Goal: Task Accomplishment & Management: Manage account settings

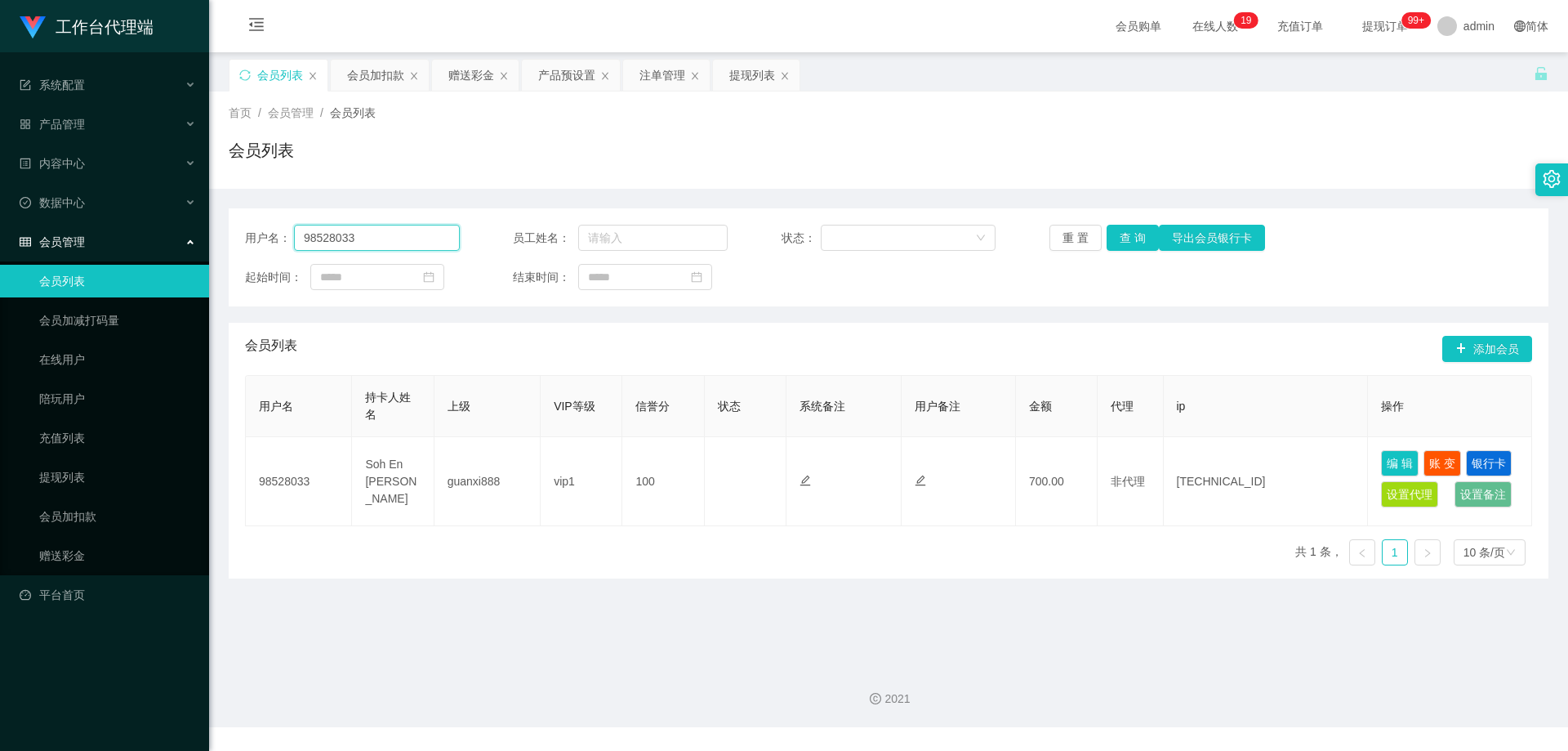
drag, startPoint x: 369, startPoint y: 243, endPoint x: 163, endPoint y: 230, distance: 206.4
click at [163, 230] on section "工作台代理端 系统配置 产品管理 产品列表 产品预设置 开奖记录 注单管理 即时注单 内容中心 数据中心 会员管理 会员列表 会员加减打码量 在线用户 陪玩用…" at bounding box center [784, 363] width 1568 height 727
click at [1128, 239] on button "查 询" at bounding box center [1132, 237] width 52 height 26
paste input "Siakiehui"
type input "Siakiehui"
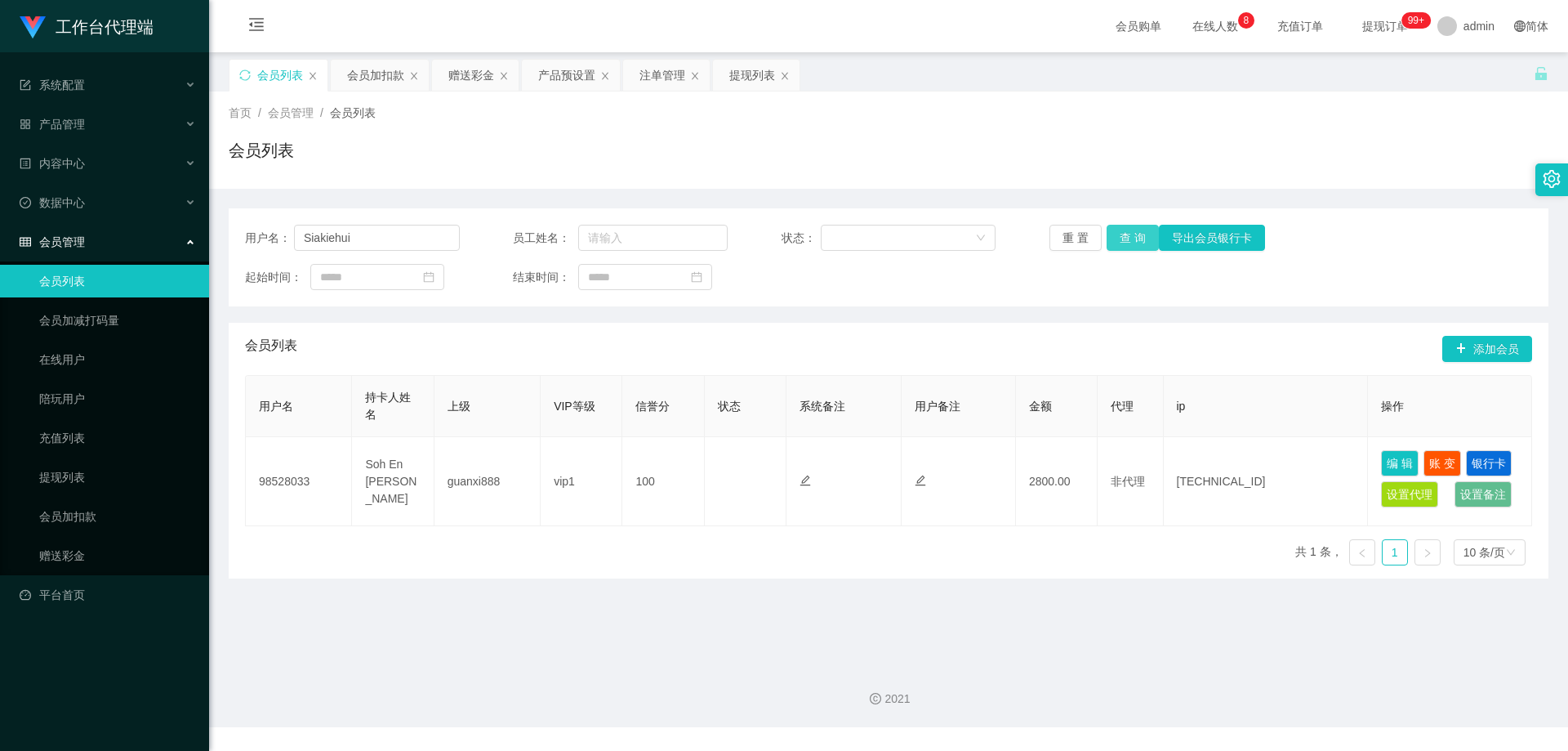
click at [1134, 238] on button "查 询" at bounding box center [1132, 237] width 52 height 26
click at [661, 71] on div "注单管理" at bounding box center [661, 75] width 46 height 31
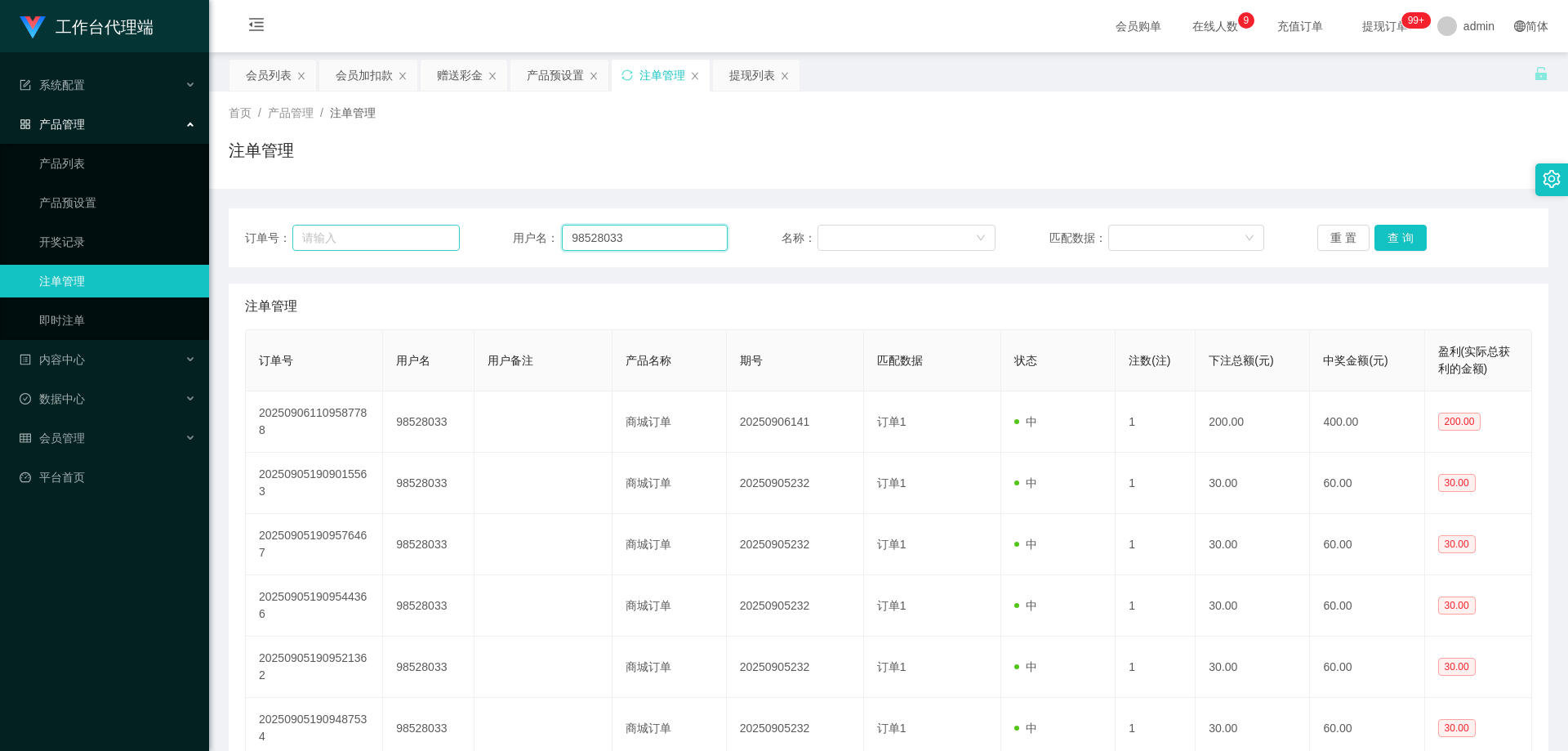
drag, startPoint x: 434, startPoint y: 243, endPoint x: 430, endPoint y: 235, distance: 8.9
click at [408, 243] on div "订单号： 用户名： 98528033 名称： 匹配数据： 重 置 查 询" at bounding box center [889, 237] width 1287 height 26
paste input "Siakiehui"
type input "Siakiehui"
click at [1404, 237] on button "查 询" at bounding box center [1400, 237] width 52 height 26
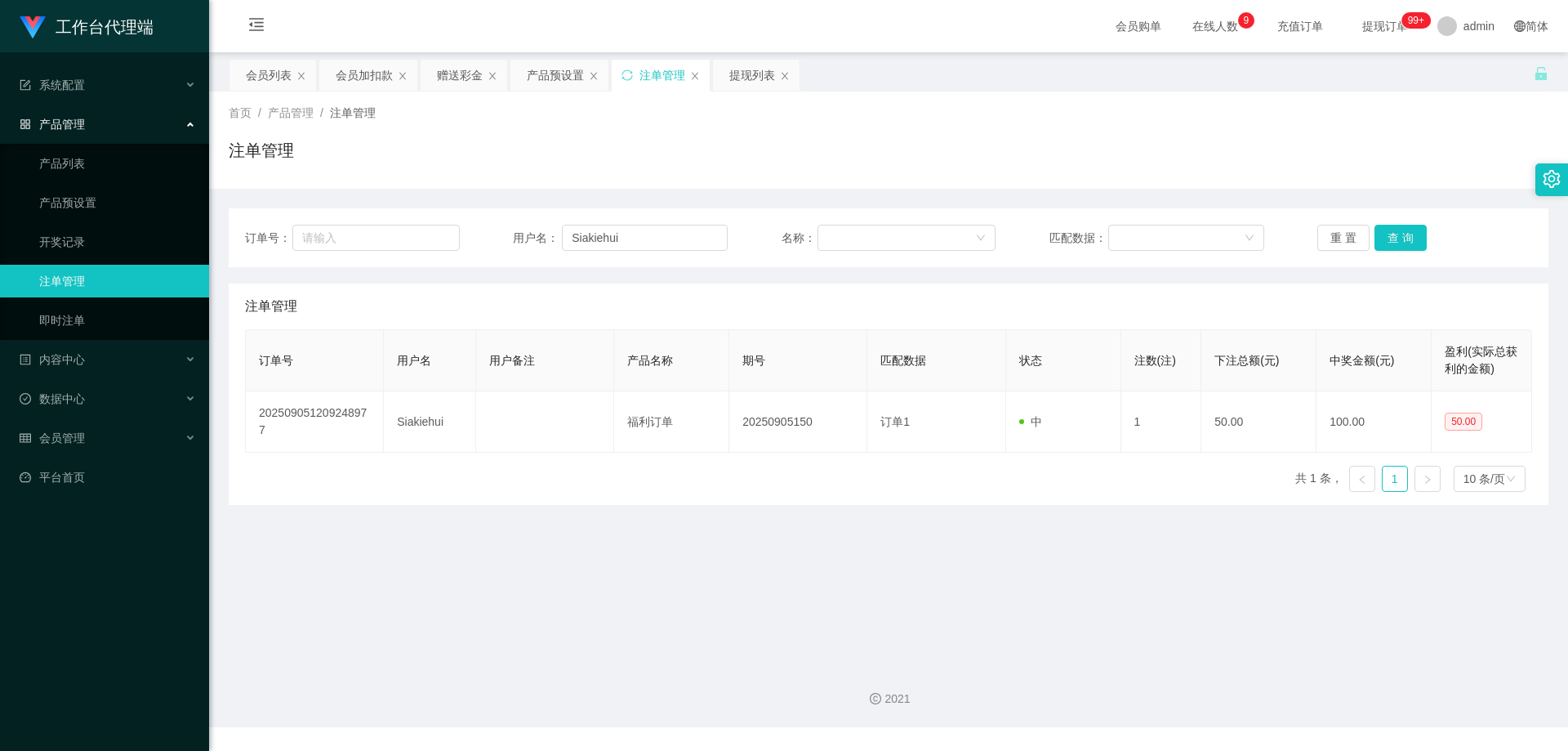
click at [1273, 146] on div "注单管理" at bounding box center [889, 157] width 1319 height 38
drag, startPoint x: 640, startPoint y: 232, endPoint x: 515, endPoint y: 225, distance: 125.2
click at [515, 225] on div "用户名： [PERSON_NAME]" at bounding box center [620, 237] width 215 height 26
click at [1410, 239] on button "查 询" at bounding box center [1400, 237] width 52 height 26
click at [1408, 237] on button "查 询" at bounding box center [1400, 237] width 52 height 26
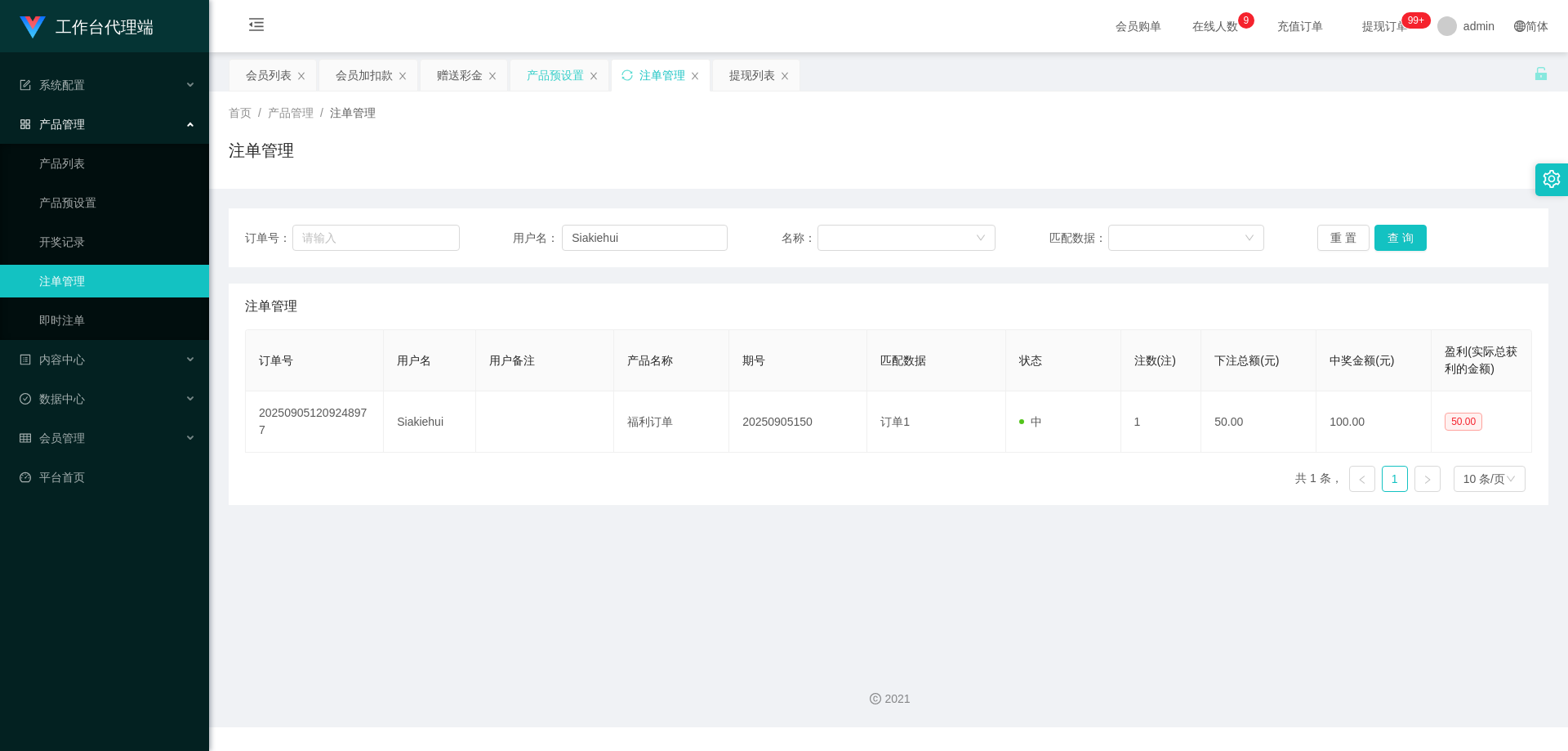
click at [568, 78] on div "产品预设置" at bounding box center [555, 75] width 57 height 31
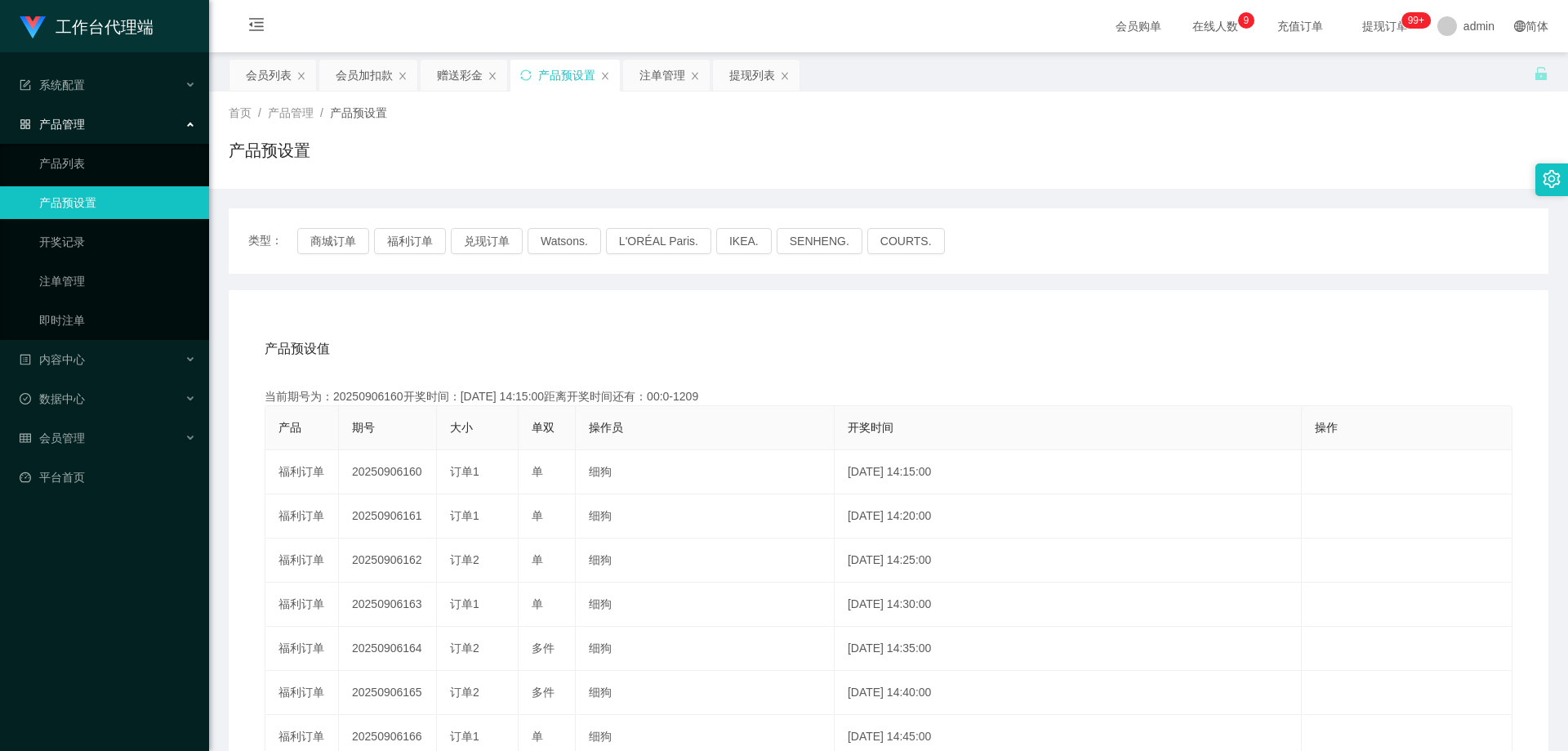
click at [549, 76] on div "产品预设置" at bounding box center [567, 75] width 57 height 31
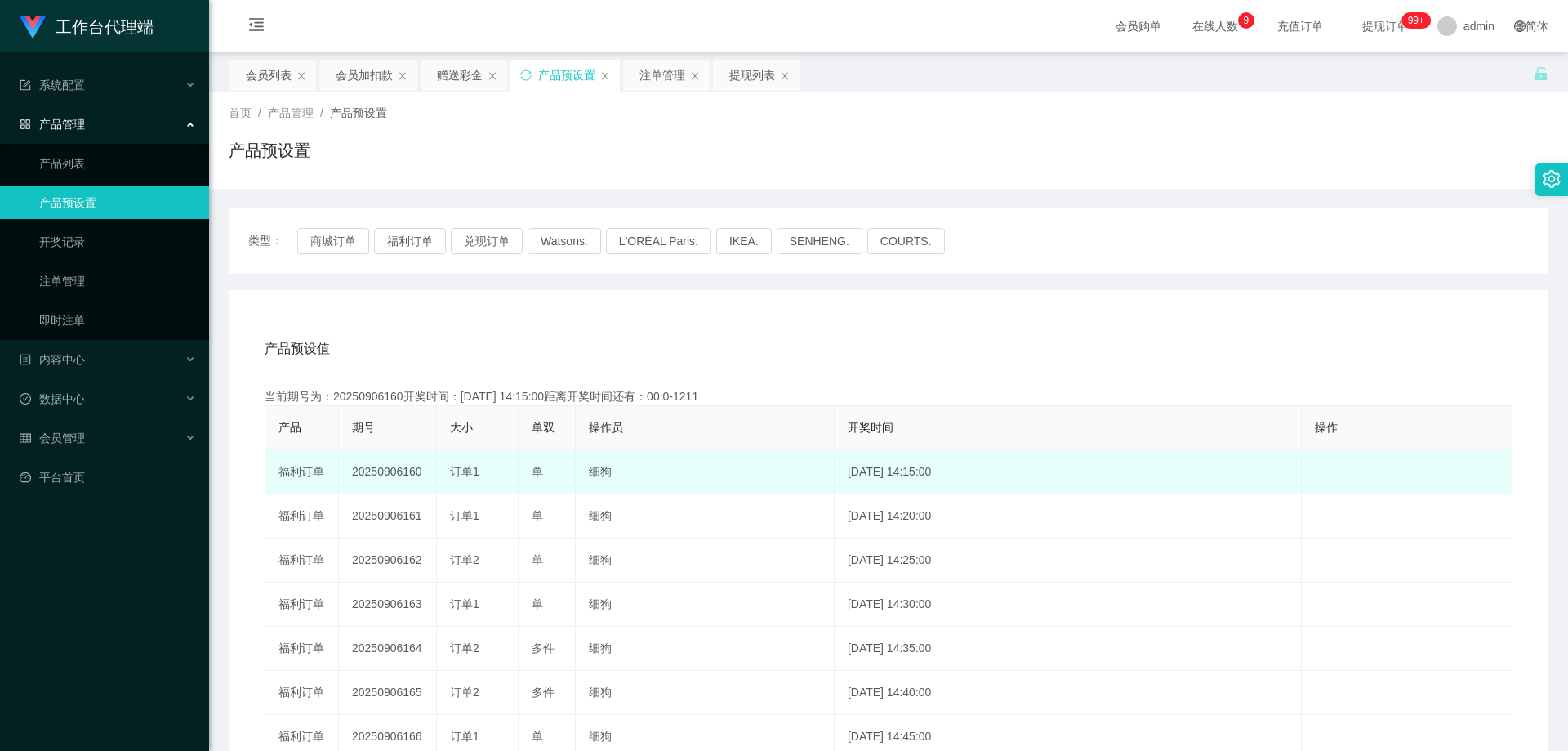
drag, startPoint x: 426, startPoint y: 475, endPoint x: 342, endPoint y: 474, distance: 84.0
click at [342, 474] on td "20250906160" at bounding box center [388, 471] width 98 height 44
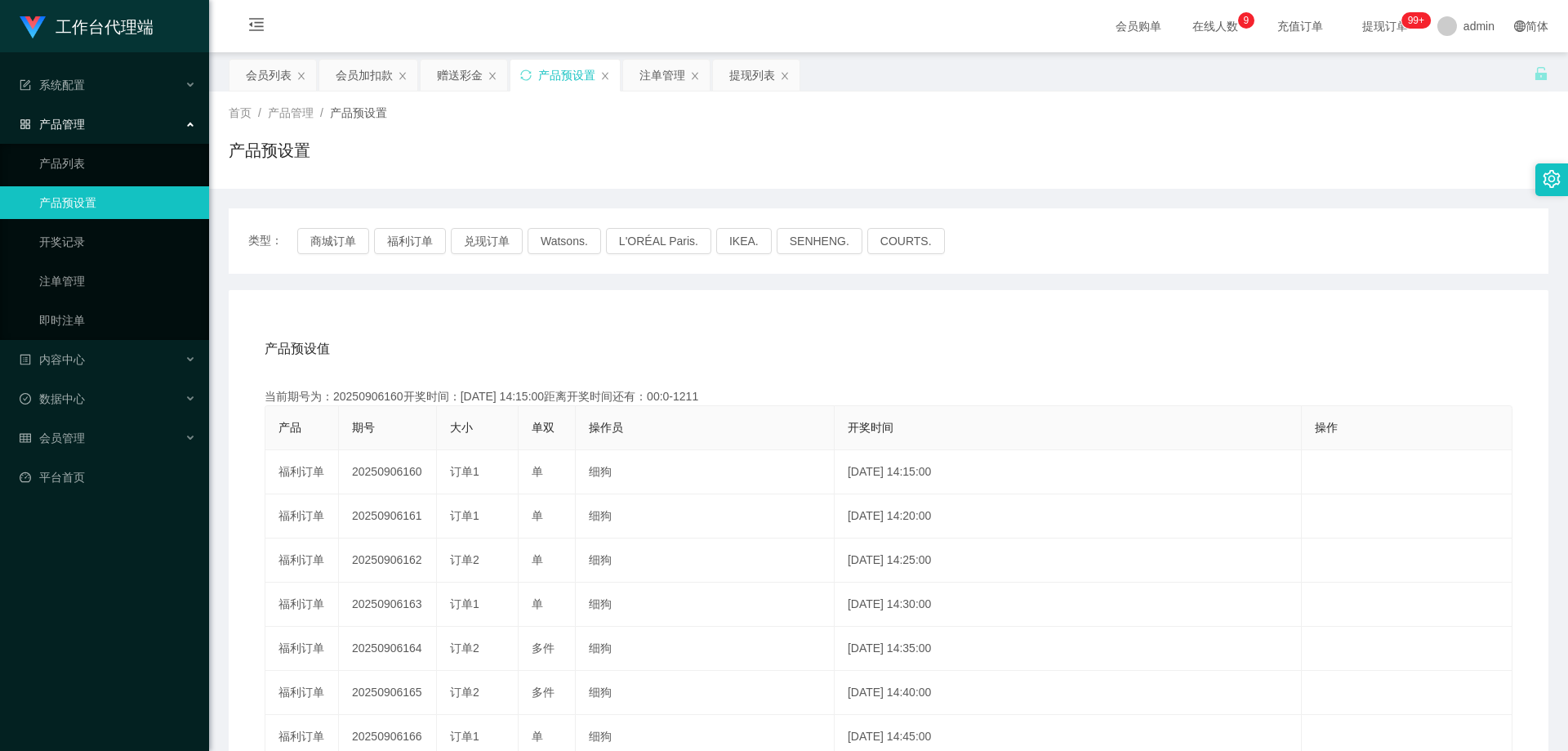
copy td "20250906160"
click at [335, 234] on button "商城订单" at bounding box center [334, 241] width 72 height 26
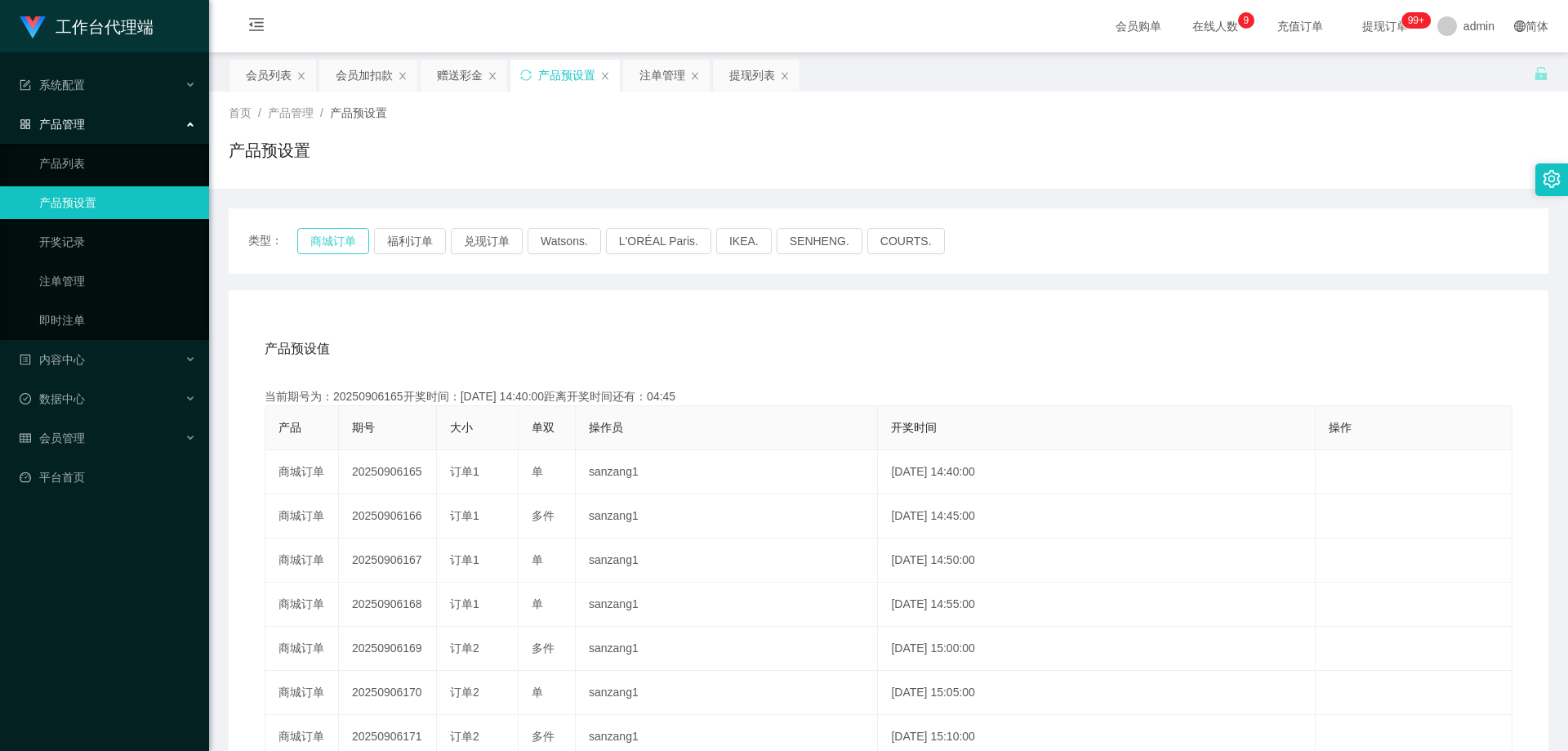
click at [335, 243] on button "商城订单" at bounding box center [334, 241] width 72 height 26
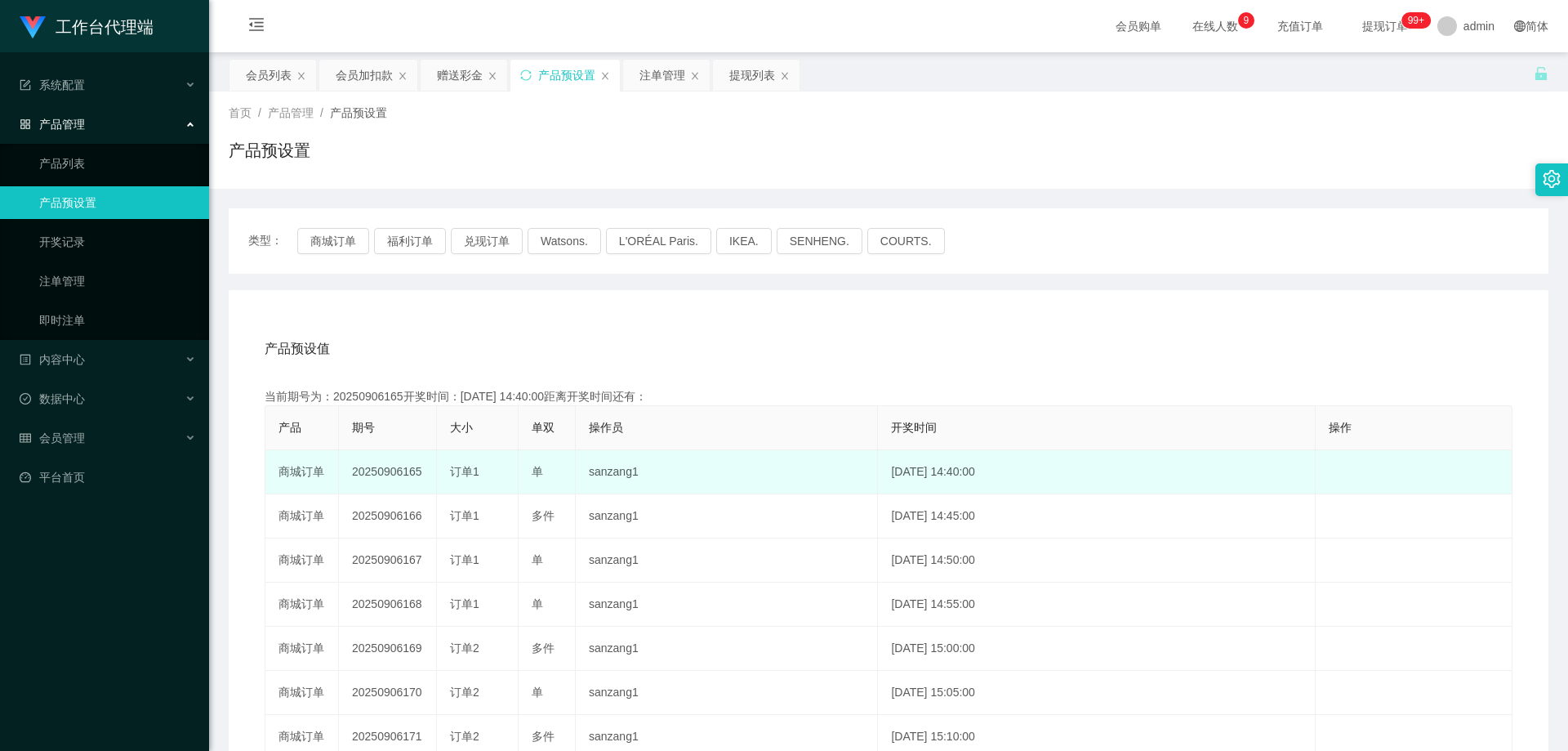
drag, startPoint x: 421, startPoint y: 477, endPoint x: 349, endPoint y: 472, distance: 72.2
click at [349, 472] on td "20250906165" at bounding box center [388, 471] width 98 height 44
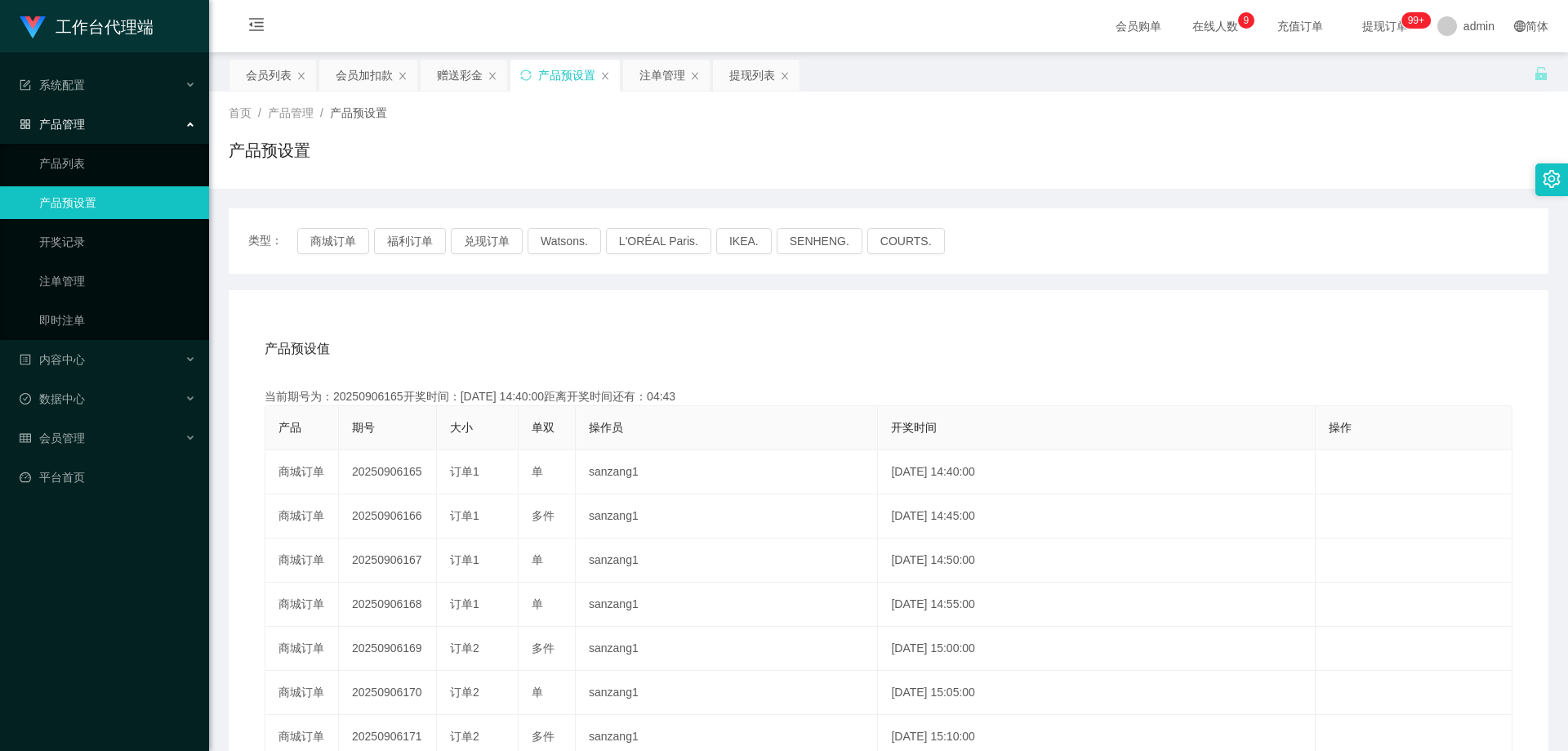
copy td "20250906165"
click at [647, 72] on div "注单管理" at bounding box center [661, 75] width 46 height 31
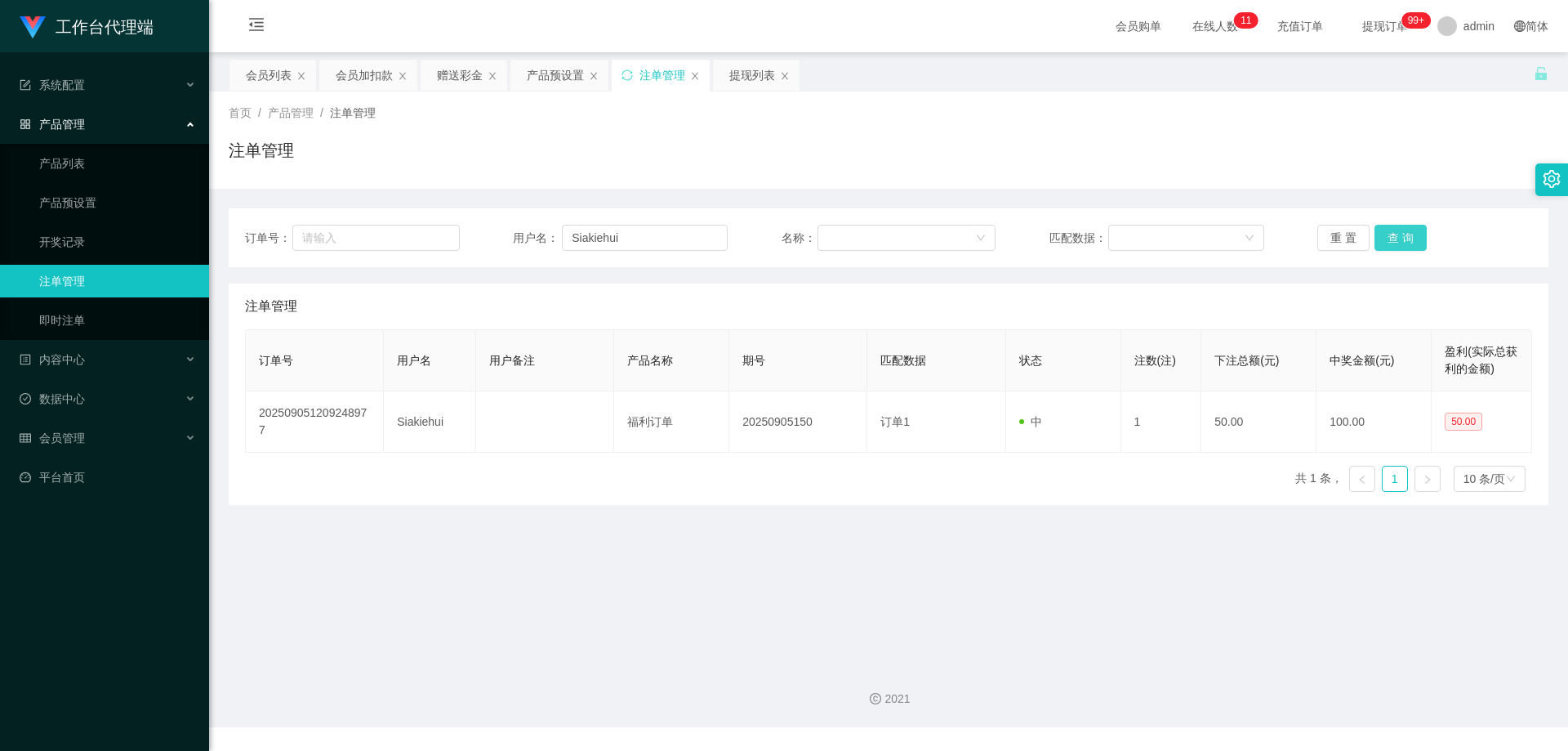
click at [1399, 241] on button "查 询" at bounding box center [1400, 237] width 52 height 26
click at [1399, 241] on button "查 询" at bounding box center [1410, 237] width 71 height 26
click at [1399, 241] on div "重 置 查 询" at bounding box center [1424, 237] width 215 height 26
click at [1399, 241] on button "查 询" at bounding box center [1400, 237] width 52 height 26
click at [1399, 238] on button "查 询" at bounding box center [1400, 237] width 52 height 26
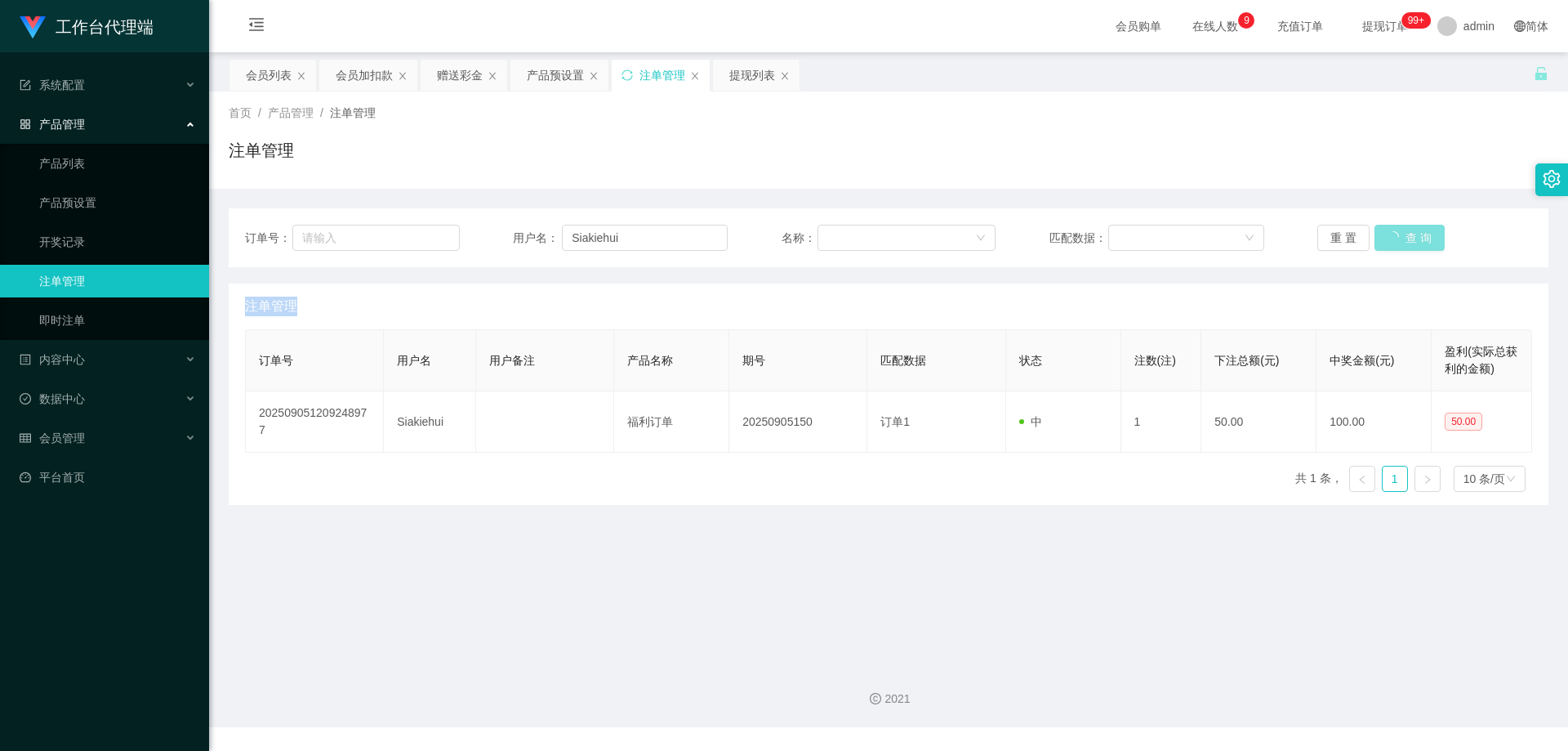
click at [1399, 238] on div "重 置 查 询" at bounding box center [1424, 237] width 215 height 26
click at [1399, 238] on button "查 询" at bounding box center [1400, 237] width 52 height 26
click at [1387, 235] on button "查 询" at bounding box center [1400, 237] width 52 height 26
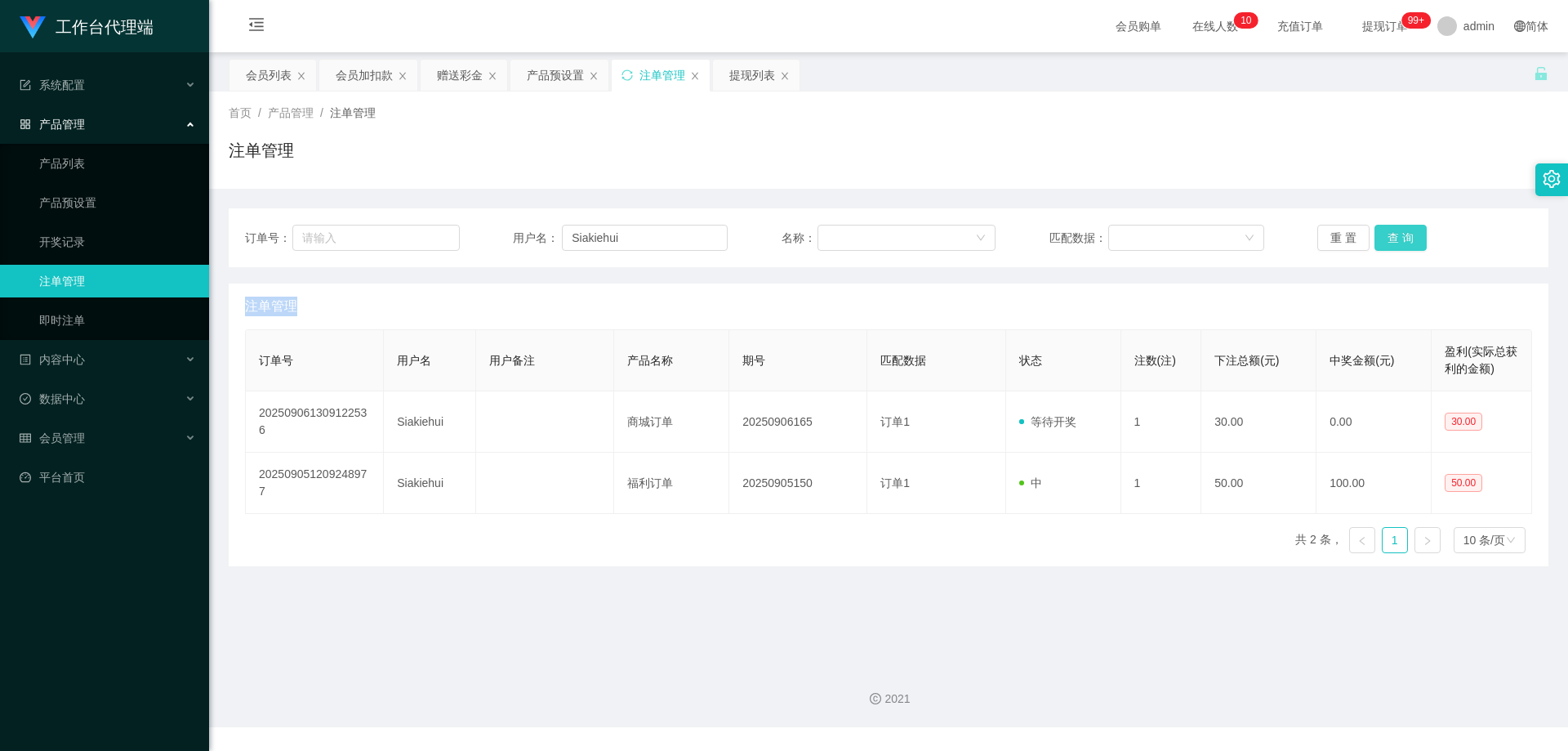
click at [1397, 237] on button "查 询" at bounding box center [1400, 237] width 52 height 26
click at [1397, 237] on div "重 置 查 询" at bounding box center [1424, 237] width 215 height 26
drag, startPoint x: 642, startPoint y: 240, endPoint x: 464, endPoint y: 220, distance: 179.1
click at [464, 220] on div "订单号： 用户名： Siakiehui 名称： 匹配数据： 重 置 查 询" at bounding box center [889, 237] width 1319 height 58
drag, startPoint x: 256, startPoint y: 77, endPoint x: 315, endPoint y: 90, distance: 60.4
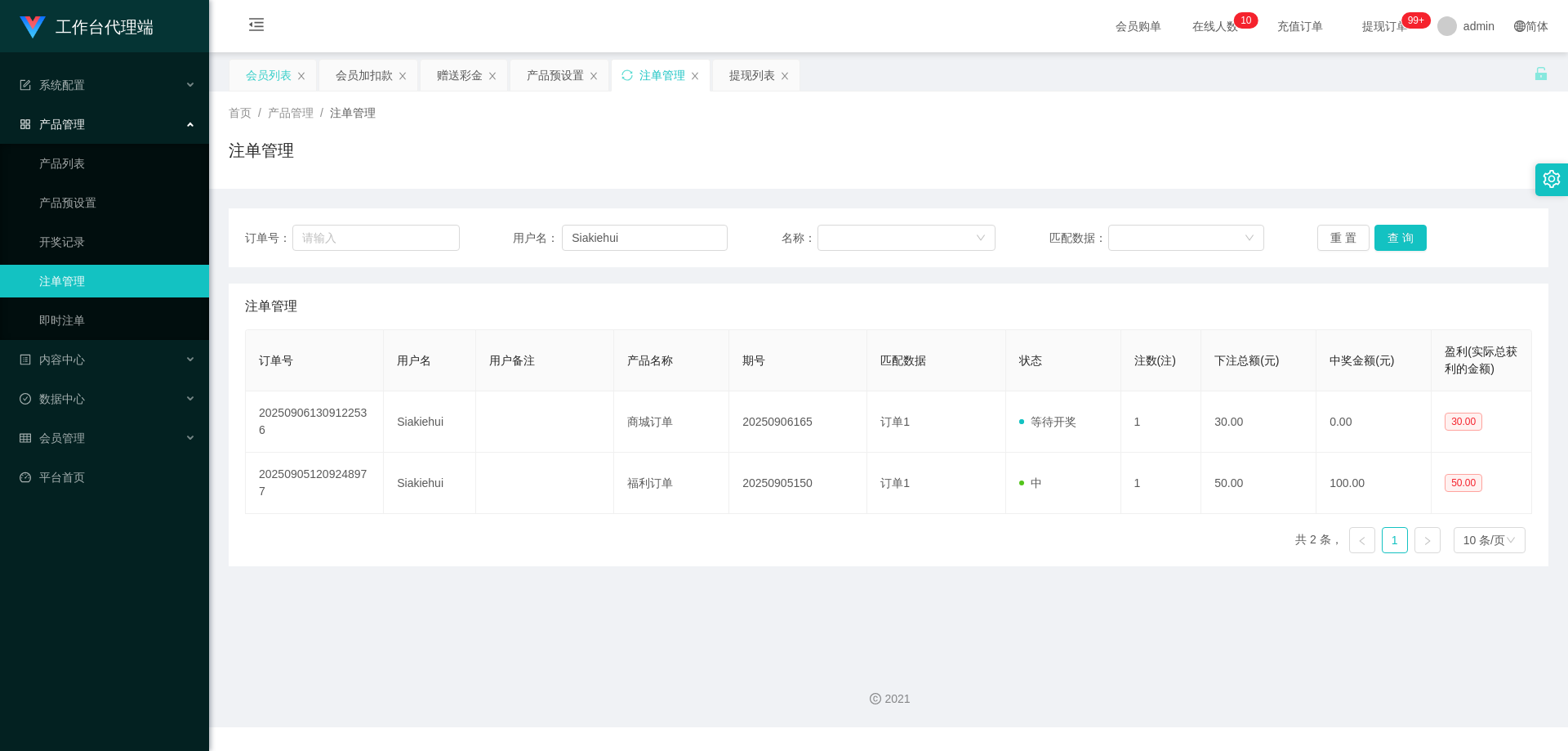
click at [256, 77] on div "会员列表" at bounding box center [268, 75] width 46 height 31
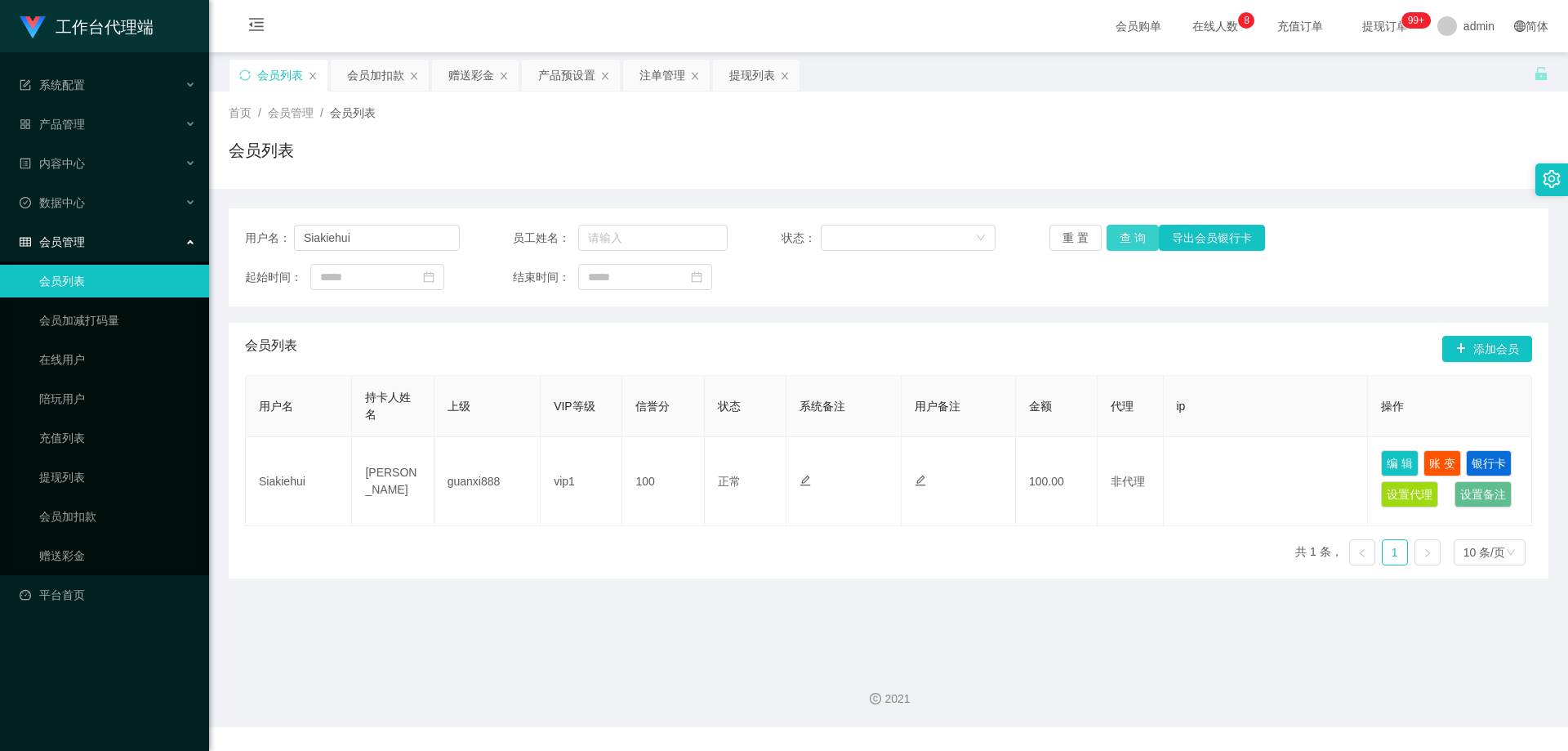
click at [1146, 235] on button "查 询" at bounding box center [1132, 237] width 52 height 26
